Goal: Information Seeking & Learning: Learn about a topic

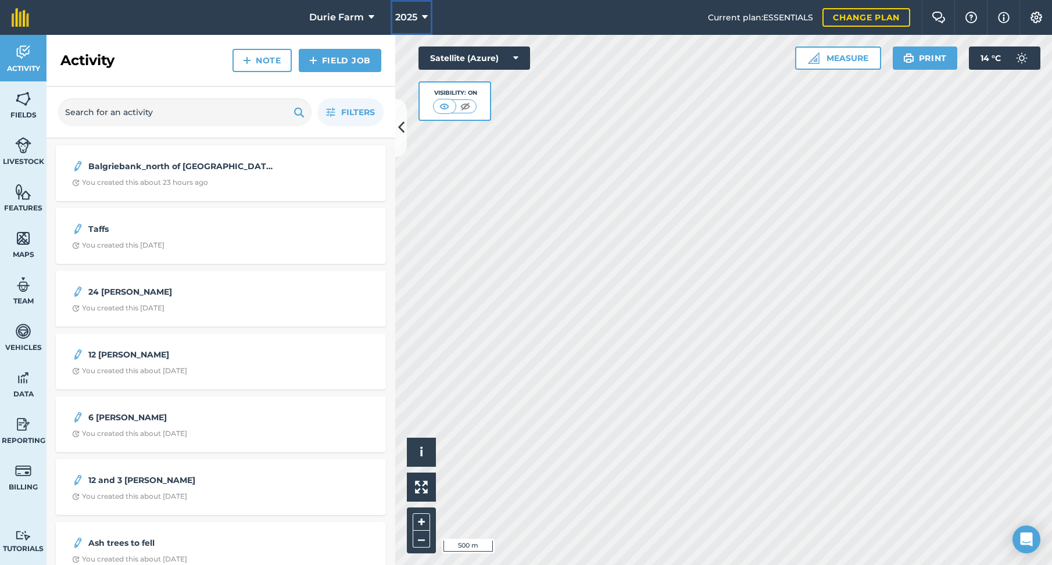
click at [411, 18] on span "2025" at bounding box center [406, 17] width 22 height 14
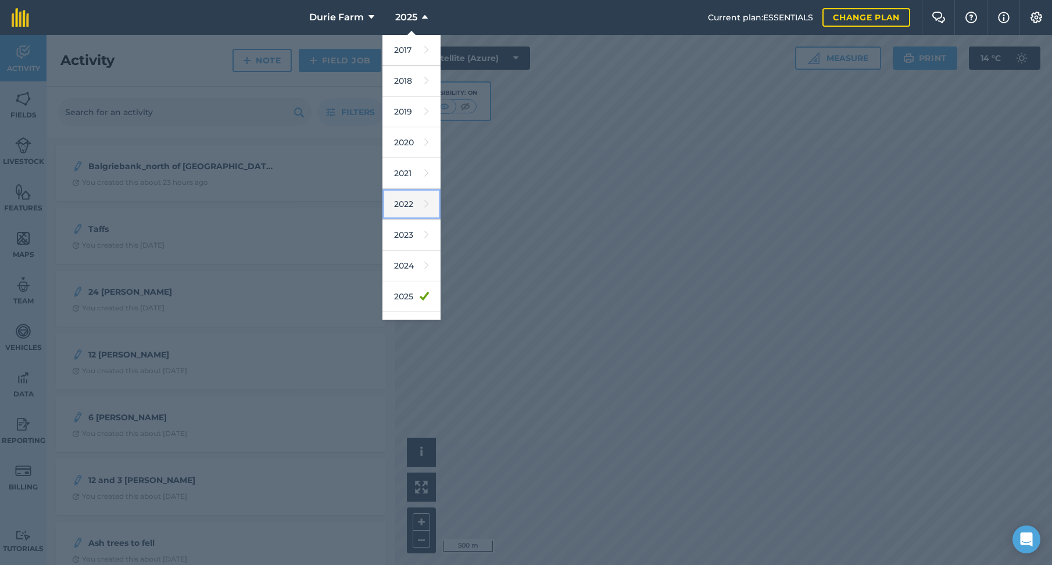
click at [408, 205] on link "2022" at bounding box center [411, 204] width 58 height 31
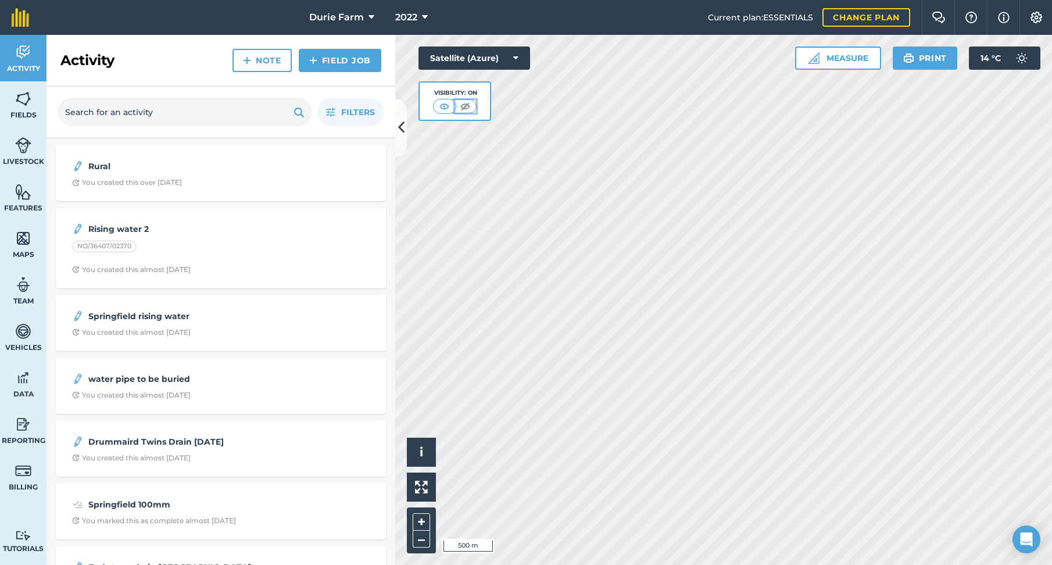
drag, startPoint x: 466, startPoint y: 103, endPoint x: 476, endPoint y: 120, distance: 19.5
click at [466, 104] on img at bounding box center [465, 107] width 15 height 12
click at [441, 105] on img at bounding box center [445, 107] width 15 height 12
click at [408, 17] on span "2022" at bounding box center [406, 17] width 22 height 14
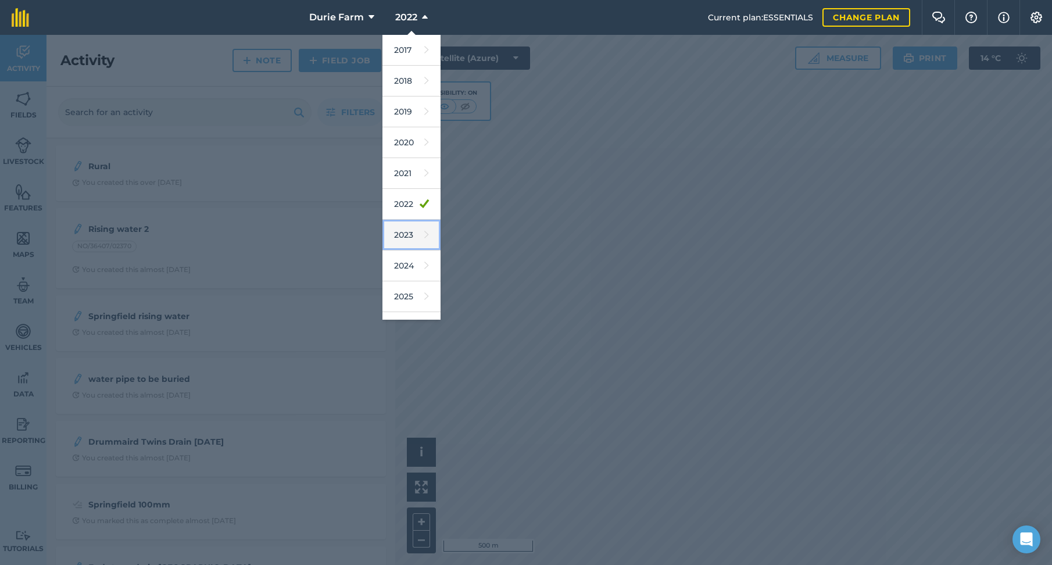
click at [412, 232] on link "2023" at bounding box center [411, 235] width 58 height 31
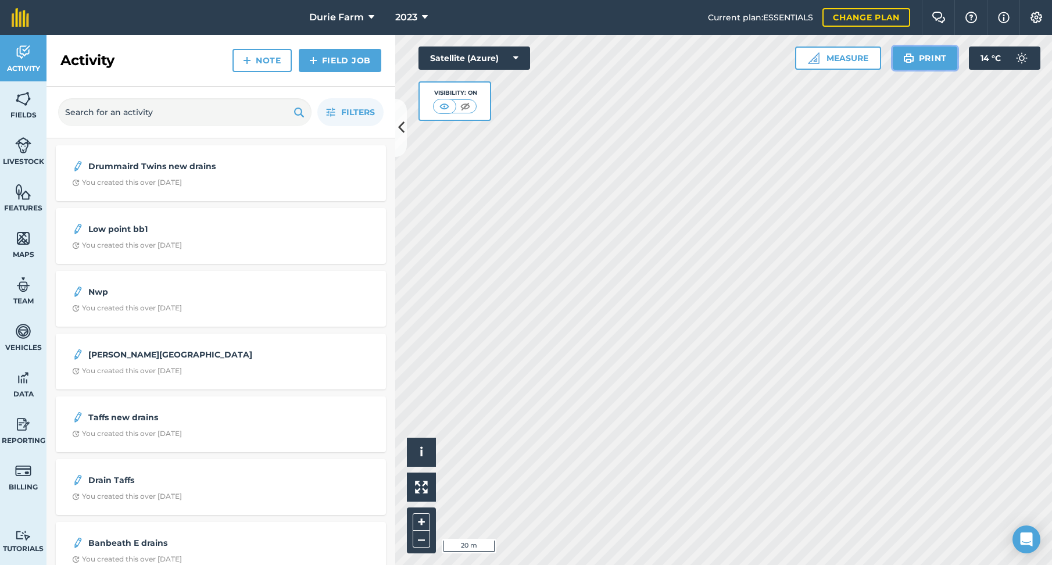
click at [933, 56] on button "Print" at bounding box center [924, 57] width 65 height 23
click at [1037, 15] on img at bounding box center [1036, 18] width 14 height 12
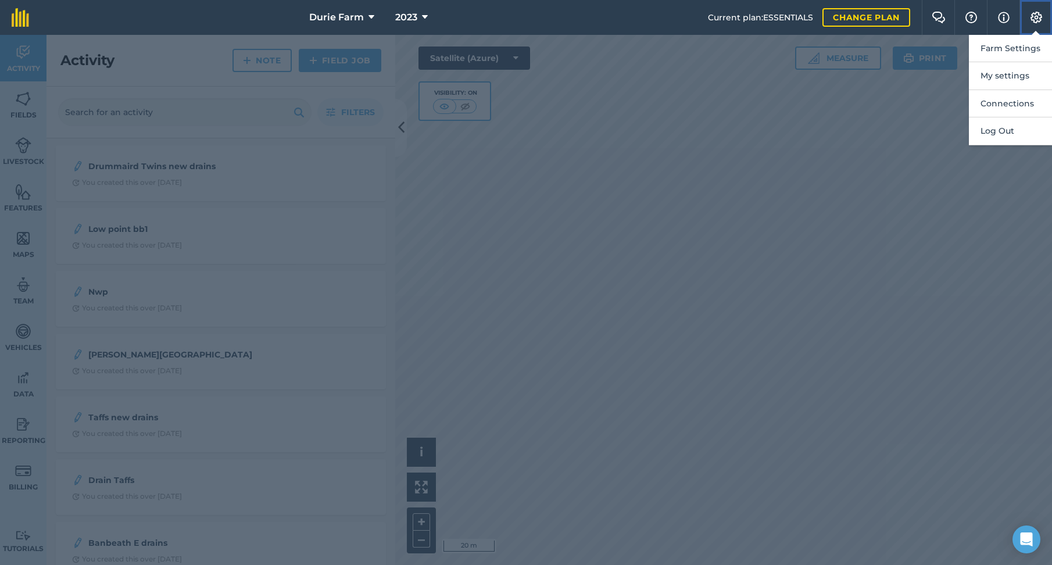
click at [1037, 15] on img at bounding box center [1036, 18] width 14 height 12
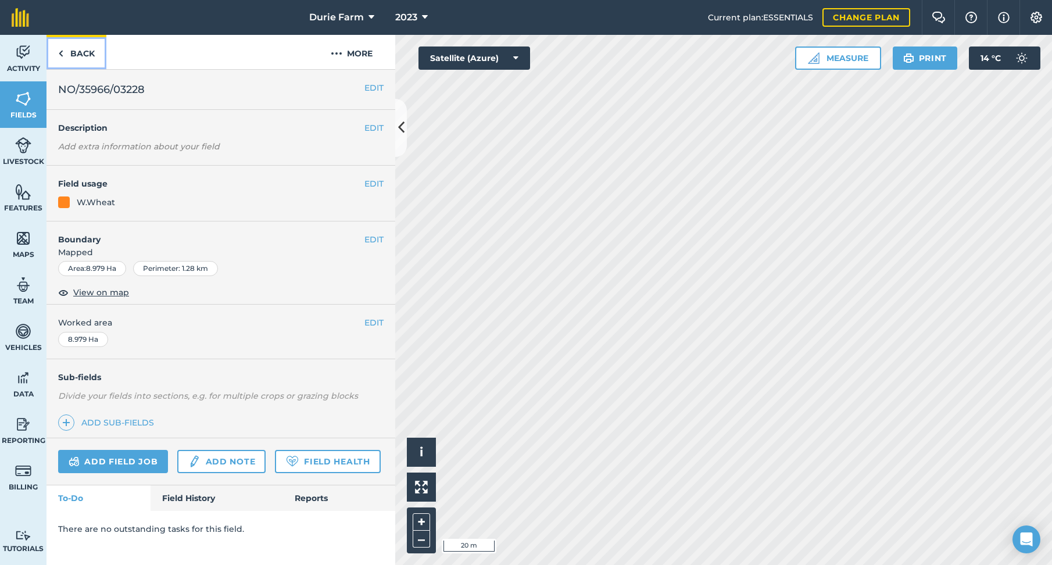
click at [77, 52] on link "Back" at bounding box center [76, 52] width 60 height 34
click at [75, 53] on link "Back" at bounding box center [76, 52] width 60 height 34
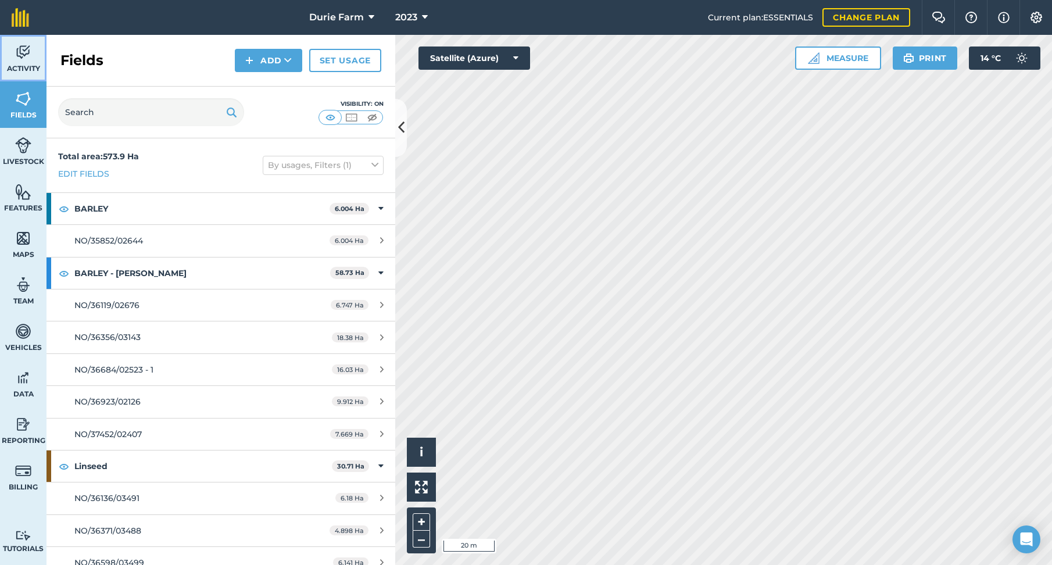
click at [27, 61] on link "Activity" at bounding box center [23, 58] width 46 height 46
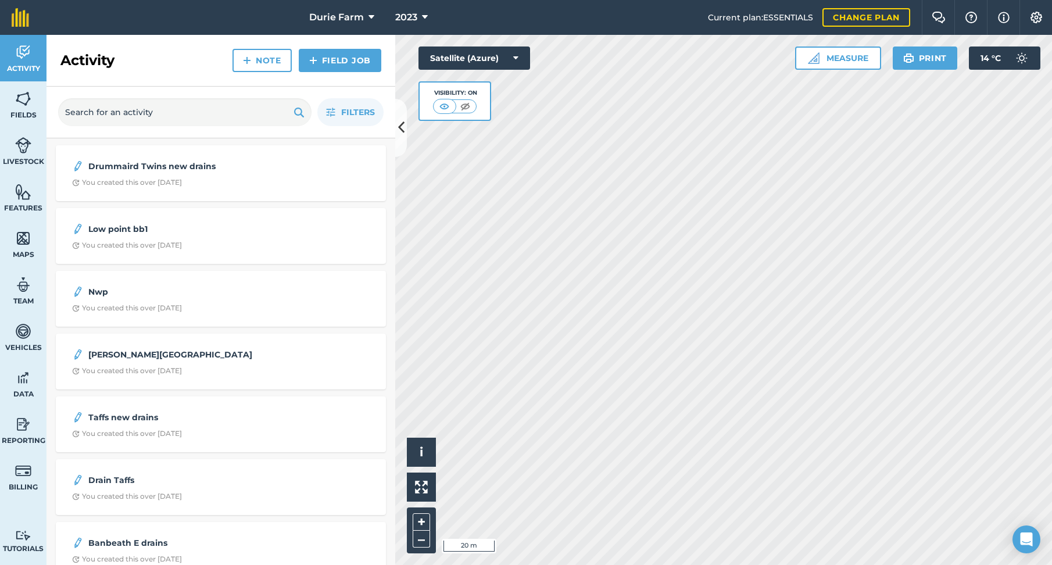
click at [363, 300] on div "Activity Fields Livestock Features Maps Team Vehicles Data Reporting Billing Tu…" at bounding box center [526, 300] width 1052 height 530
click at [27, 69] on span "Activity" at bounding box center [23, 68] width 46 height 9
click at [153, 178] on div "You created this over [DATE]" at bounding box center [127, 182] width 110 height 9
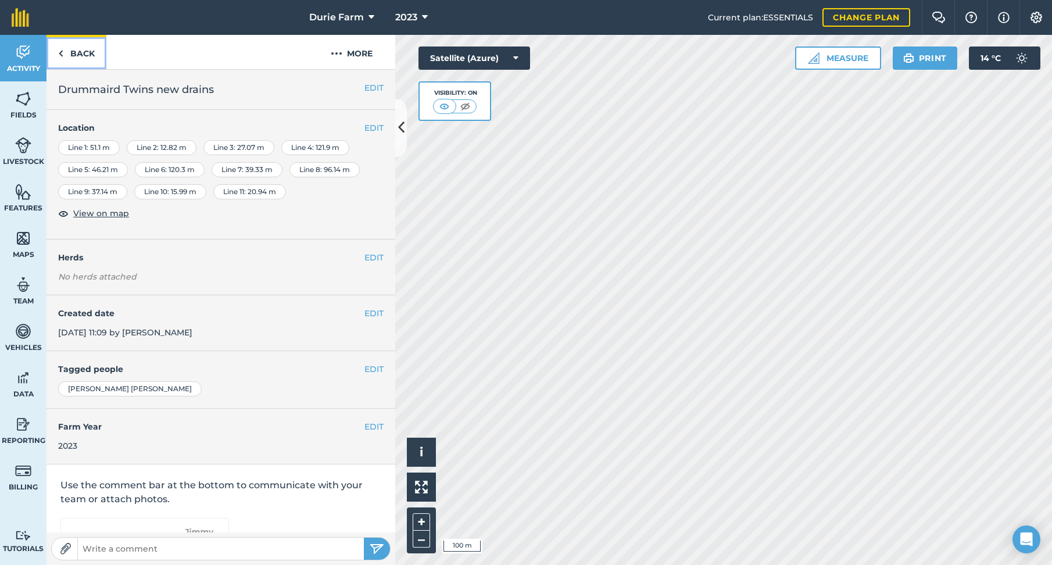
click at [64, 49] on link "Back" at bounding box center [76, 52] width 60 height 34
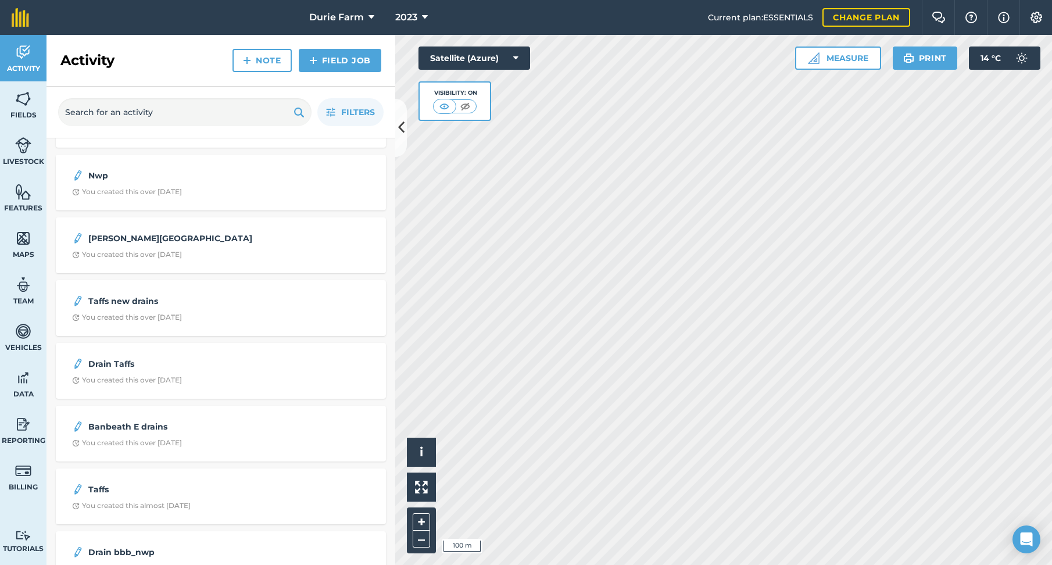
scroll to position [174, 0]
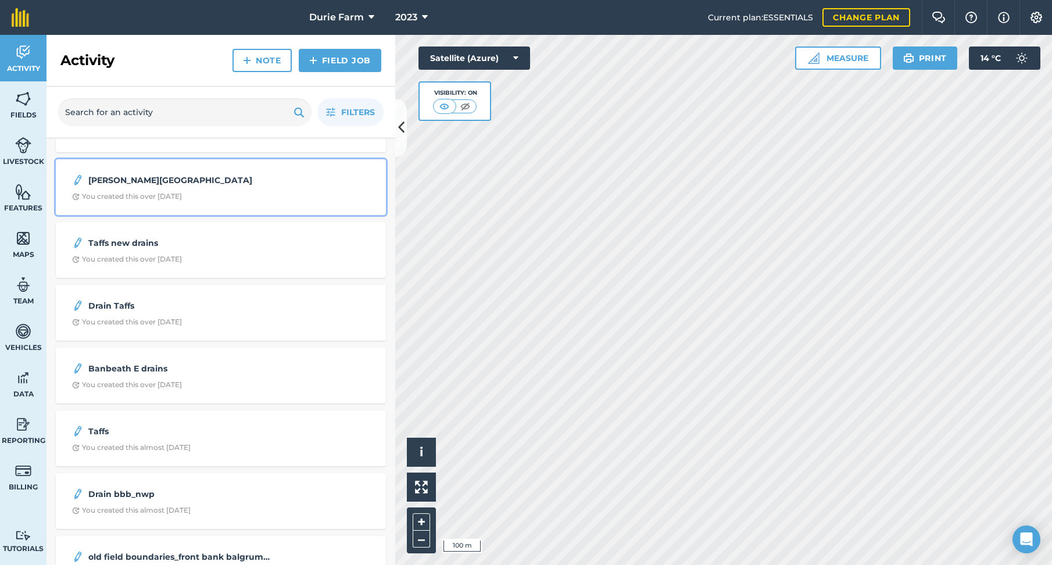
click at [145, 170] on div "[PERSON_NAME] Park You created this over [DATE]" at bounding box center [221, 187] width 316 height 42
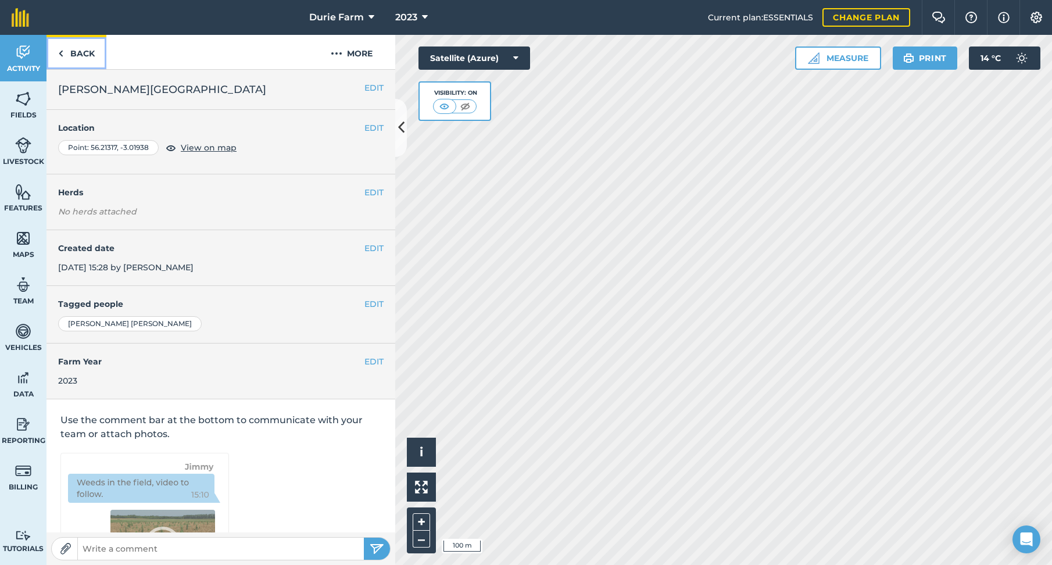
click at [63, 53] on img at bounding box center [60, 53] width 5 height 14
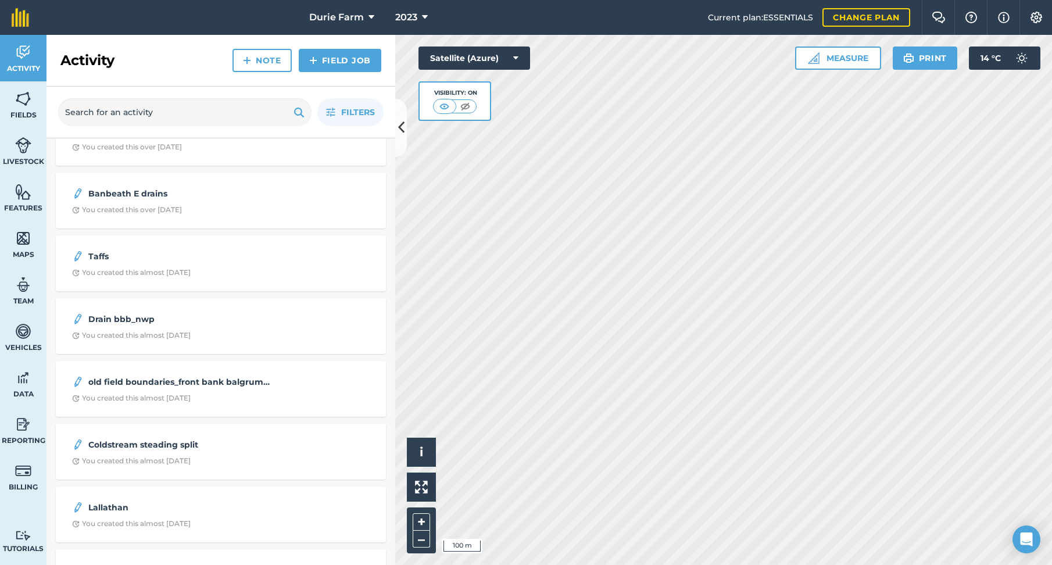
scroll to position [349, 0]
click at [137, 207] on div "You created this over [DATE]" at bounding box center [127, 210] width 110 height 9
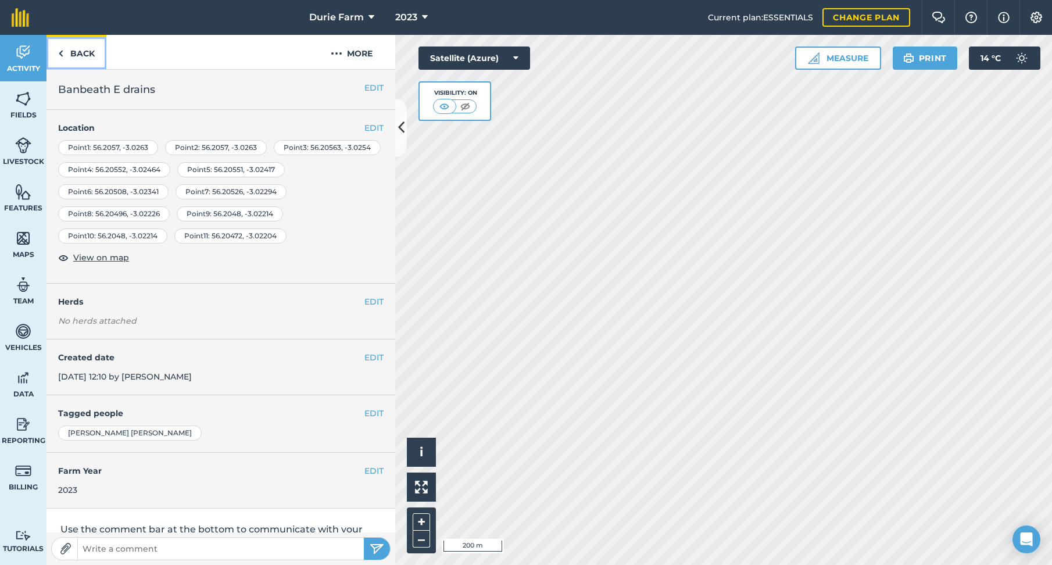
click at [82, 50] on link "Back" at bounding box center [76, 52] width 60 height 34
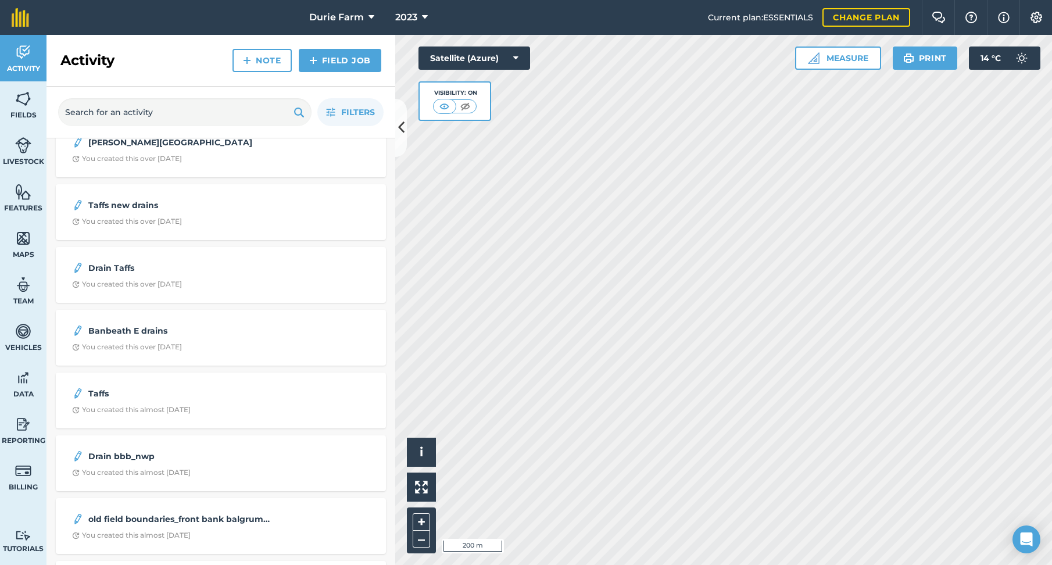
scroll to position [232, 0]
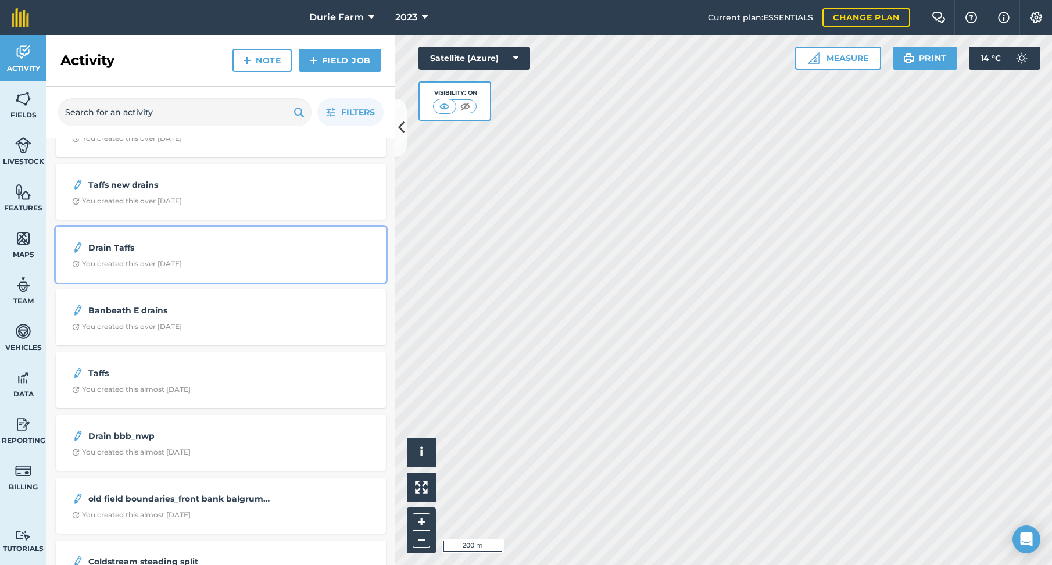
click at [136, 252] on strong "Drain Taffs" at bounding box center [180, 247] width 184 height 13
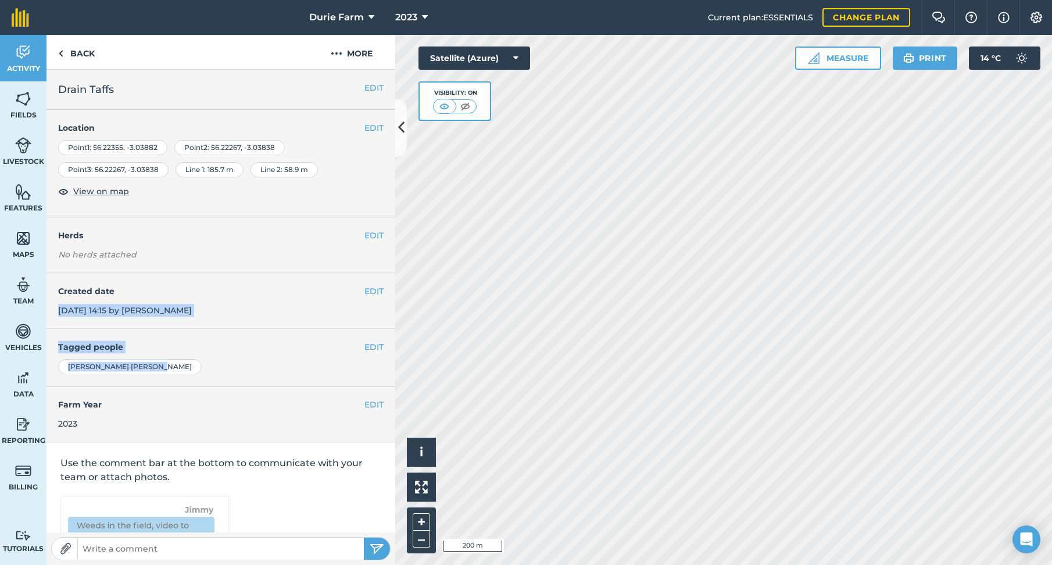
drag, startPoint x: 181, startPoint y: 362, endPoint x: 210, endPoint y: 277, distance: 90.4
click at [210, 277] on div "EDIT Drain Taffs EDIT Location Point 1 : [GEOGRAPHIC_DATA] Point 2 : 56.22267 ,…" at bounding box center [220, 301] width 349 height 462
click at [81, 51] on link "Back" at bounding box center [76, 52] width 60 height 34
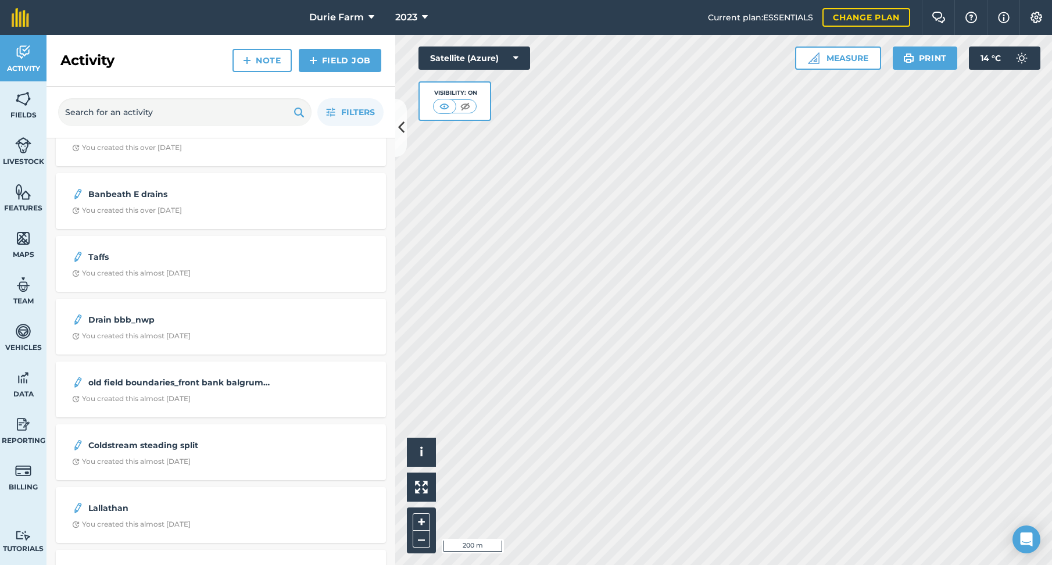
scroll to position [407, 0]
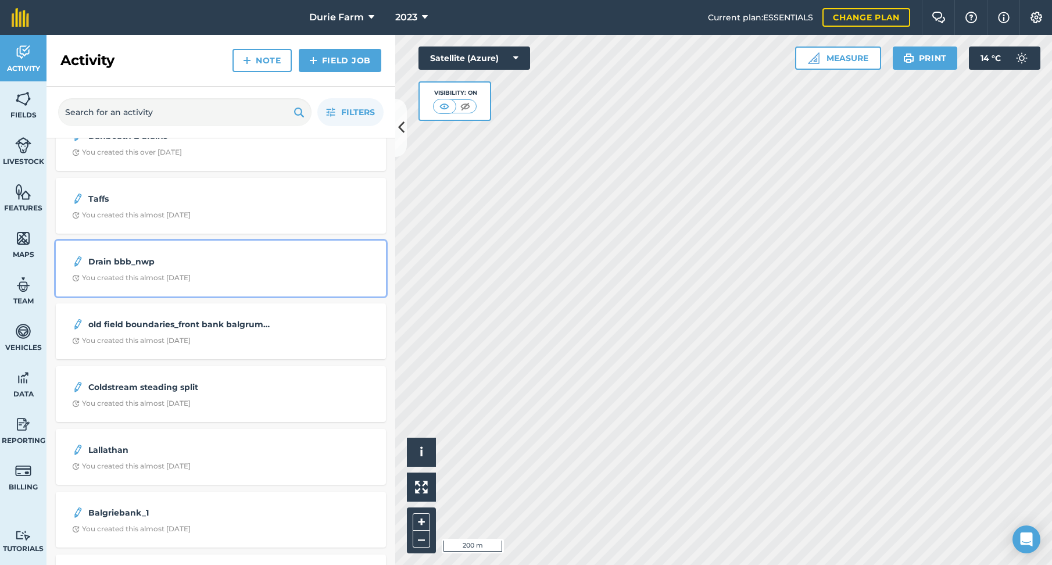
click at [170, 271] on div "Drain bbb_nwp You created this almost [DATE]" at bounding box center [221, 269] width 316 height 42
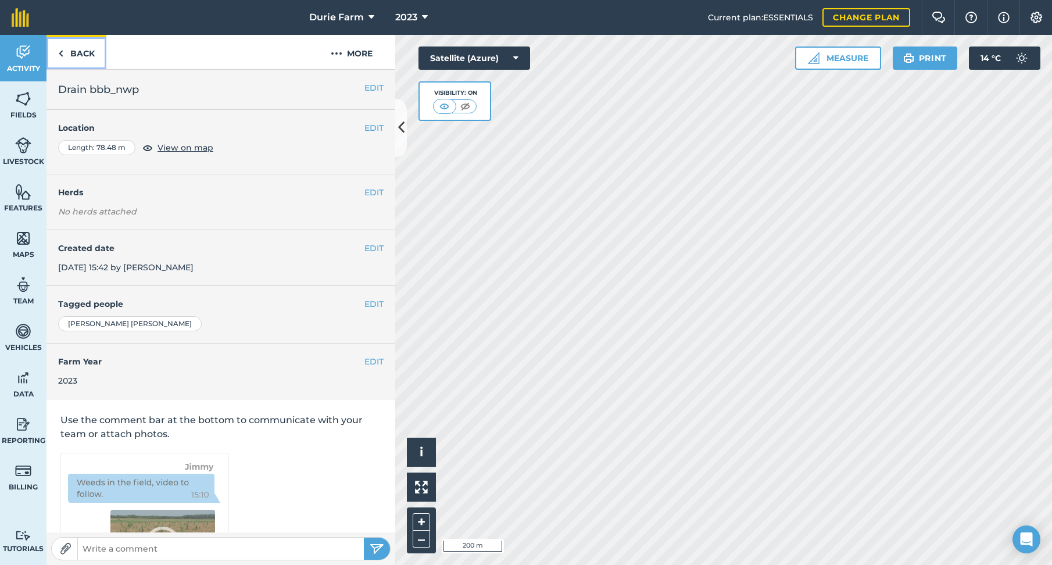
click at [67, 53] on link "Back" at bounding box center [76, 52] width 60 height 34
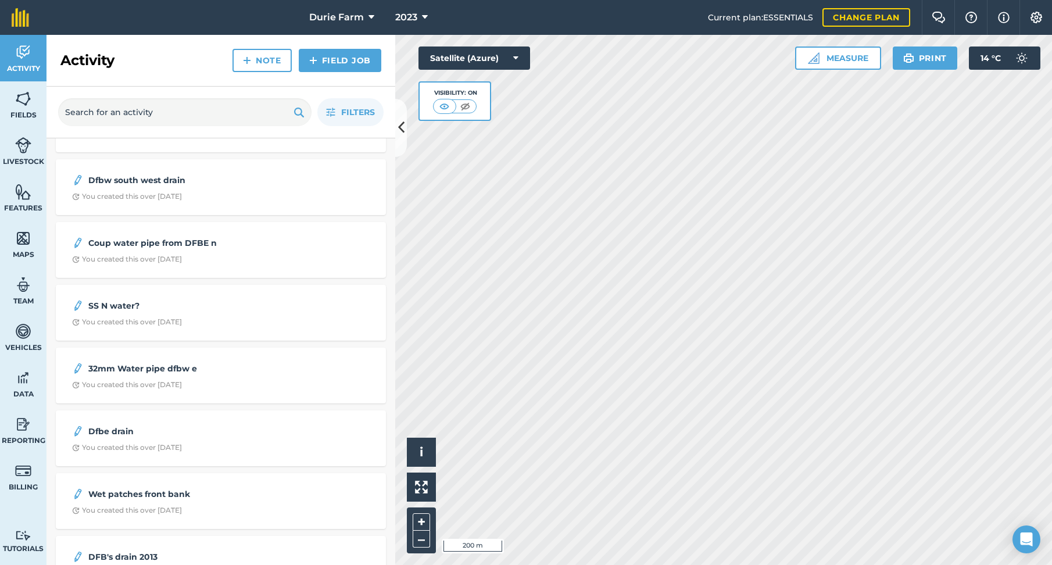
scroll to position [1685, 0]
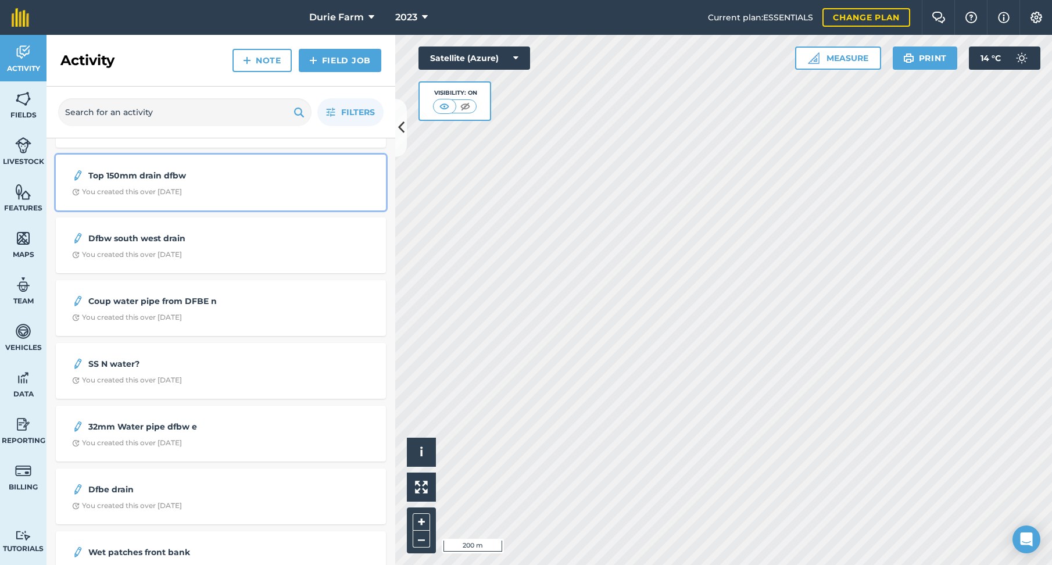
click at [142, 185] on div "Top 150mm drain dfbw You created this over [DATE]" at bounding box center [221, 183] width 316 height 42
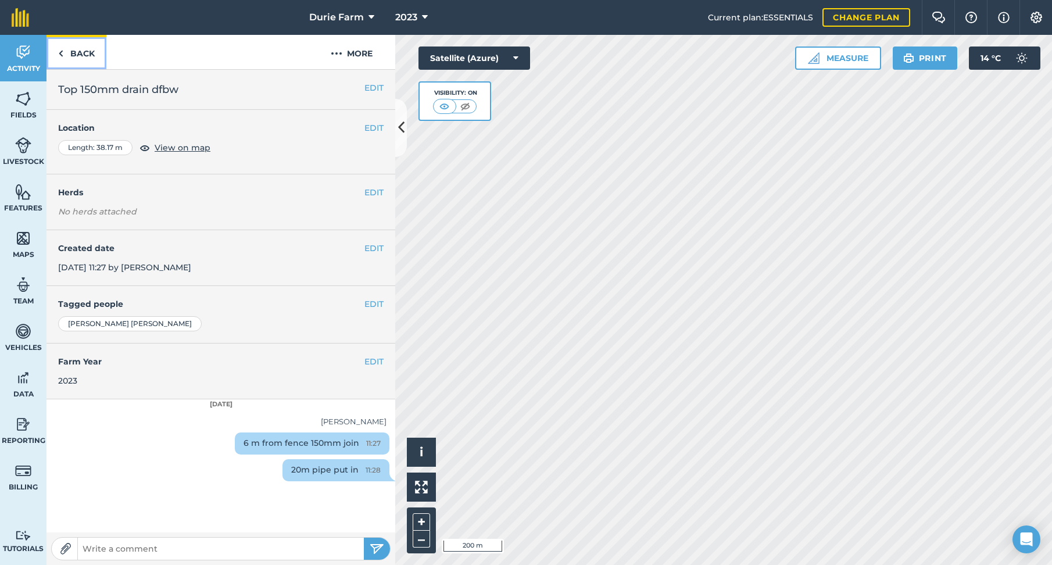
click at [76, 52] on link "Back" at bounding box center [76, 52] width 60 height 34
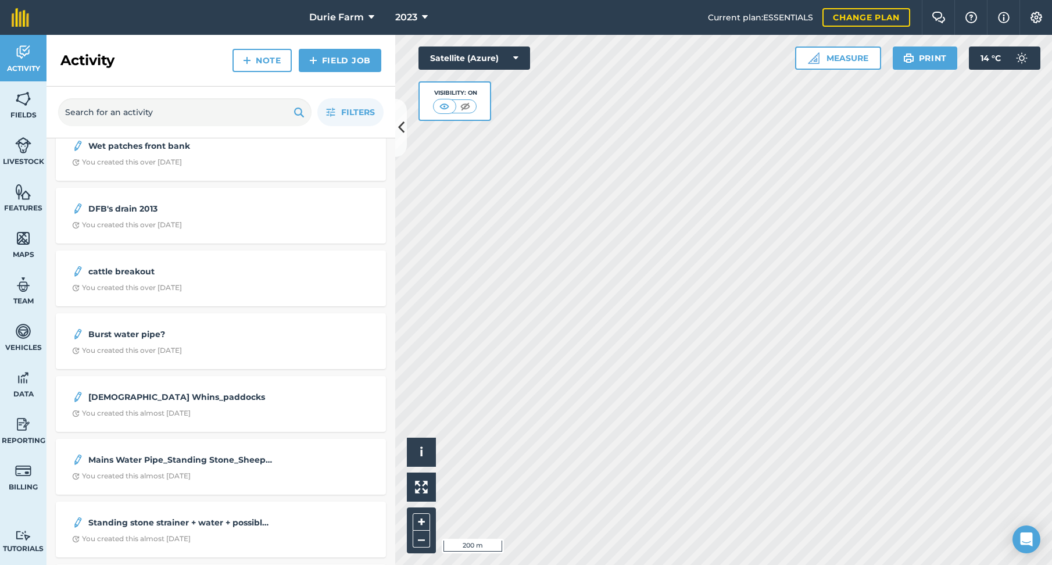
scroll to position [2092, 0]
click at [168, 224] on div "You created this over [DATE]" at bounding box center [127, 224] width 110 height 9
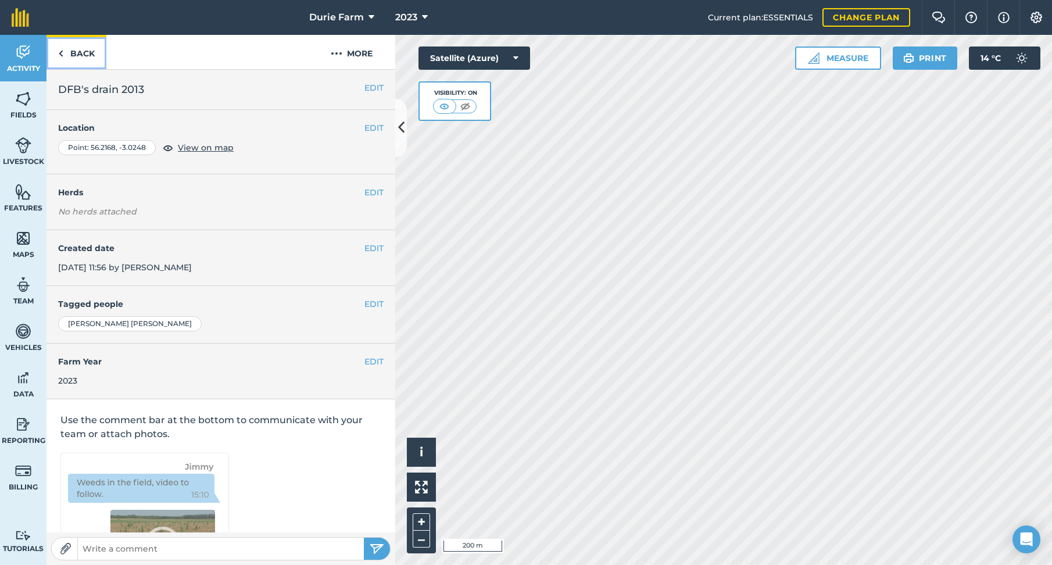
click at [64, 57] on link "Back" at bounding box center [76, 52] width 60 height 34
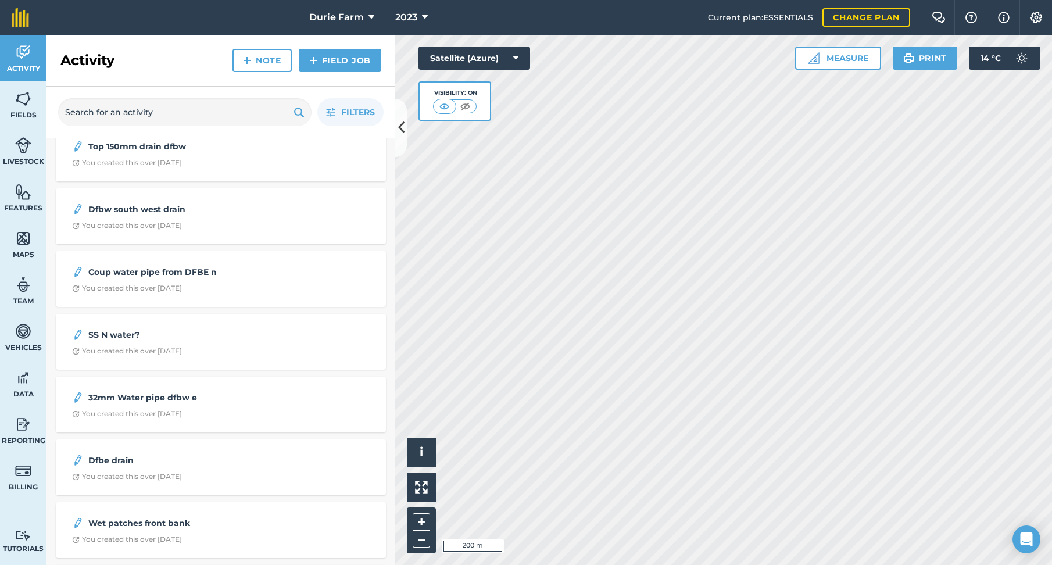
scroll to position [1713, 0]
click at [400, 16] on span "2023" at bounding box center [406, 17] width 22 height 14
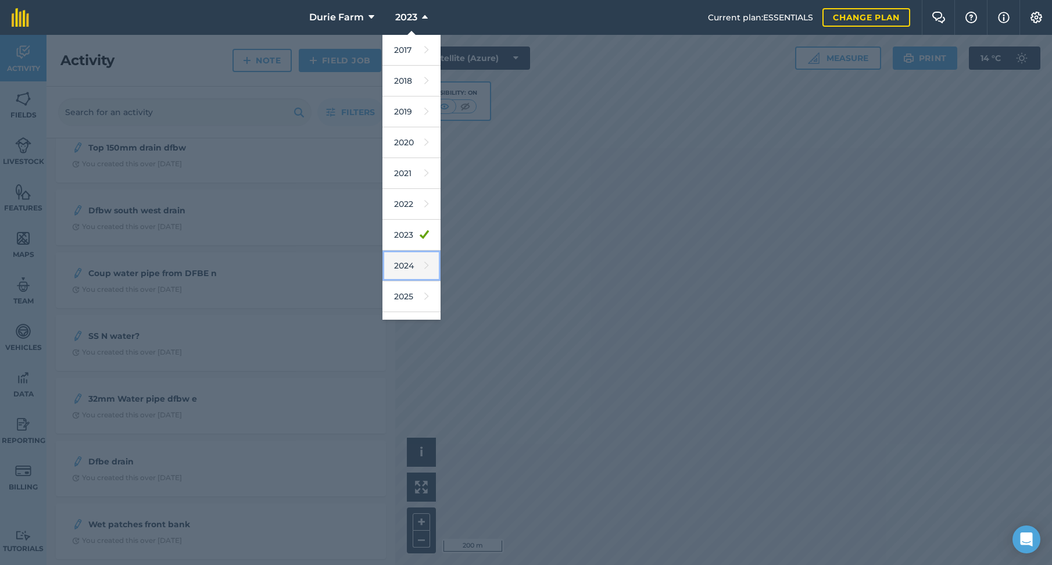
click at [402, 267] on link "2024" at bounding box center [411, 265] width 58 height 31
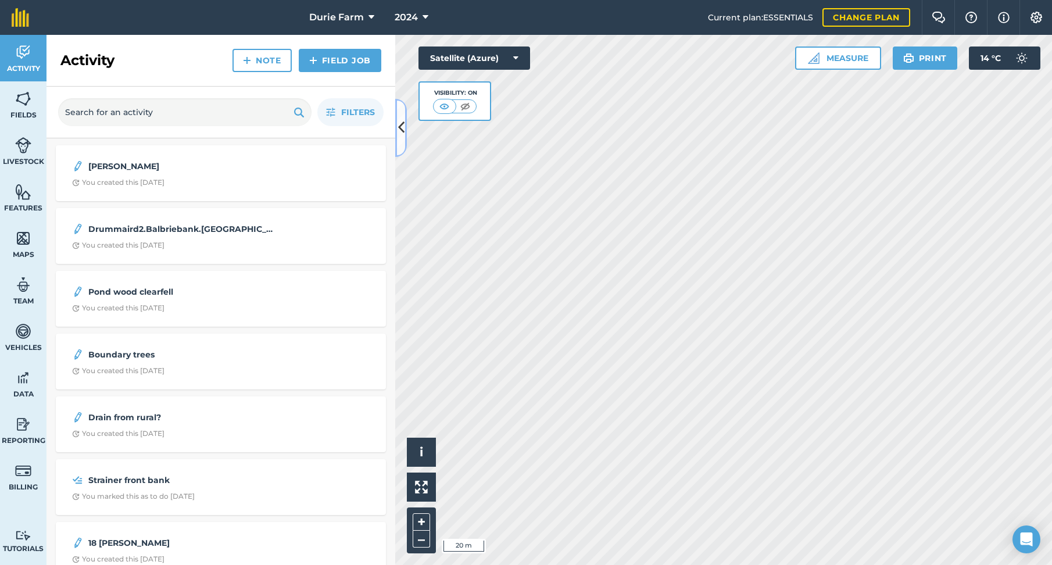
click at [399, 132] on icon at bounding box center [401, 127] width 6 height 20
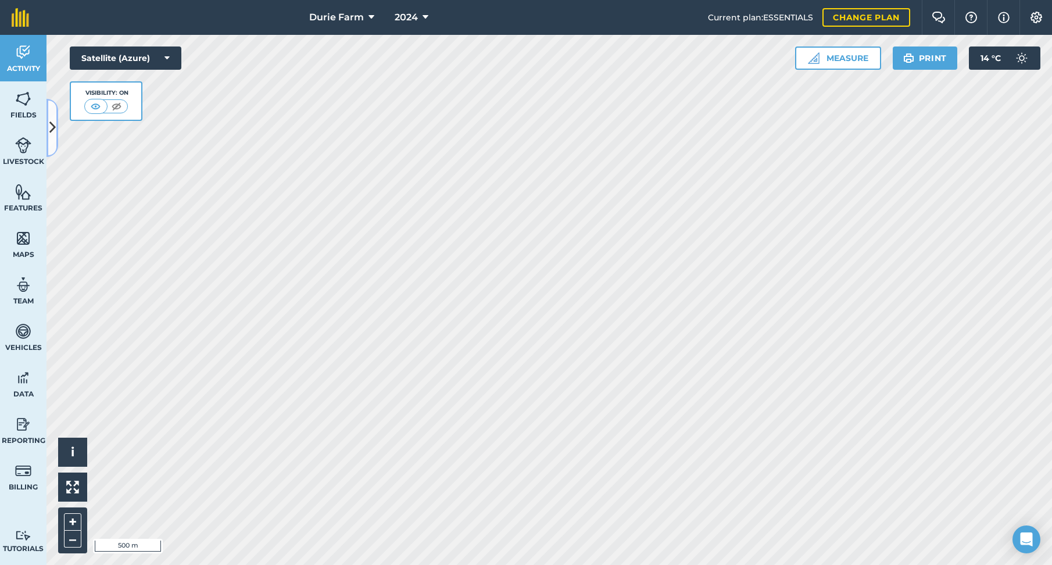
drag, startPoint x: 49, startPoint y: 121, endPoint x: 59, endPoint y: 125, distance: 10.7
click at [50, 121] on icon at bounding box center [52, 127] width 6 height 20
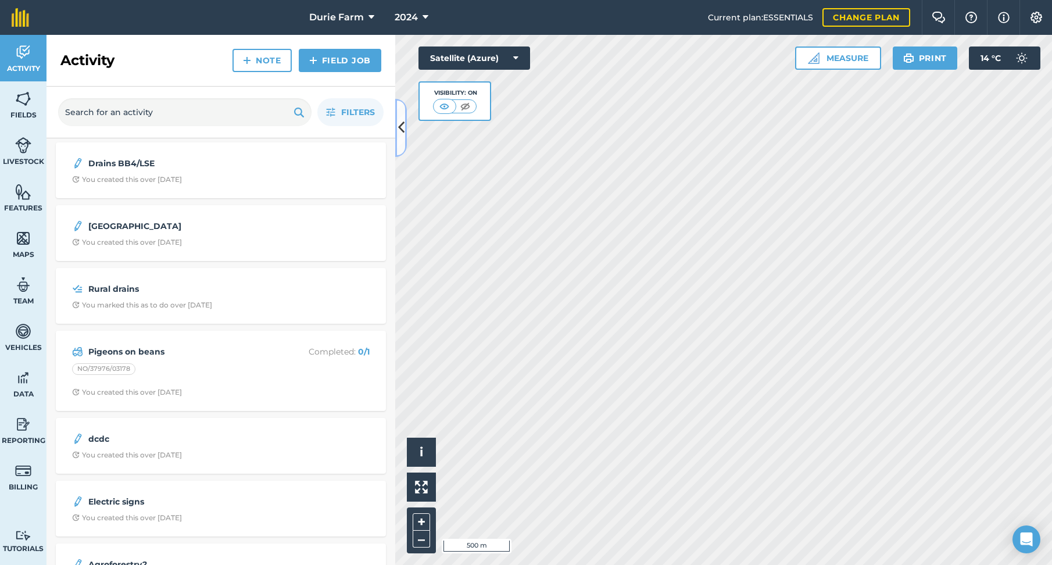
scroll to position [10143, 0]
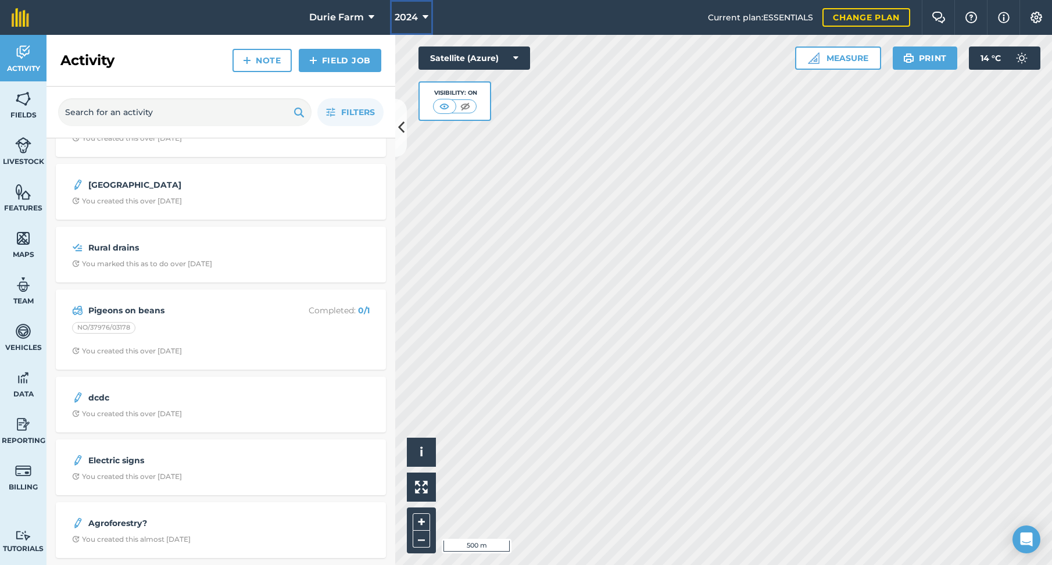
click at [408, 15] on span "2024" at bounding box center [406, 17] width 23 height 14
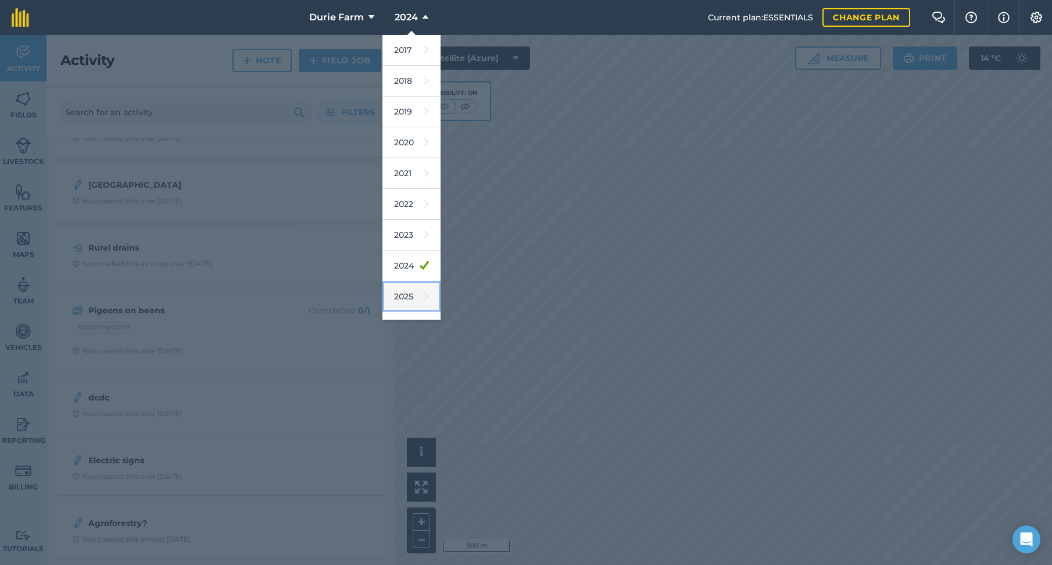
click at [408, 293] on link "2025" at bounding box center [411, 296] width 58 height 31
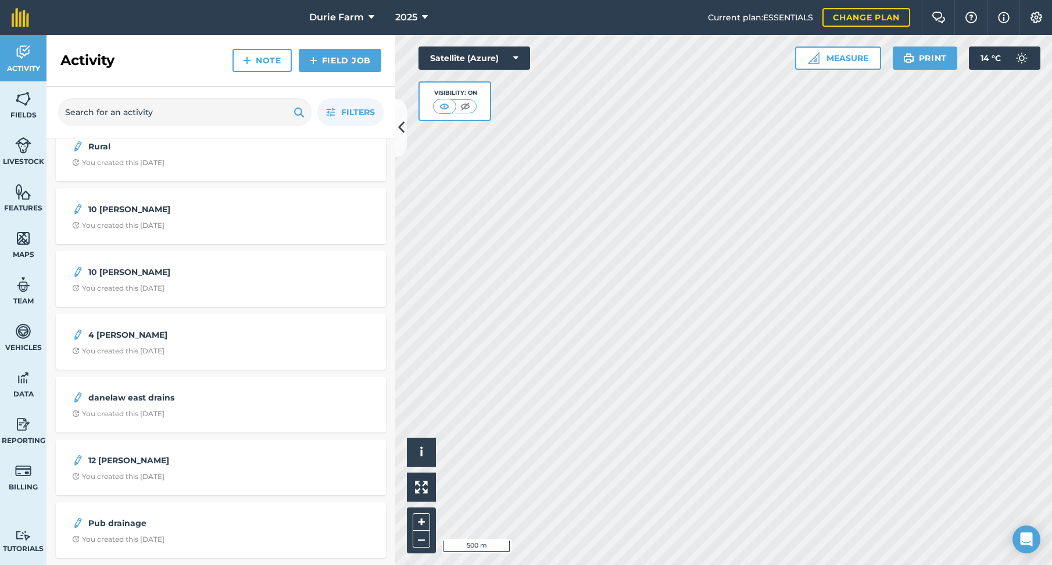
scroll to position [2328, 0]
click at [400, 122] on icon at bounding box center [401, 127] width 6 height 20
